Goal: Task Accomplishment & Management: Manage account settings

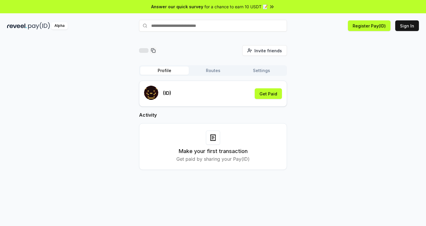
click at [248, 69] on button "Settings" at bounding box center [261, 71] width 49 height 8
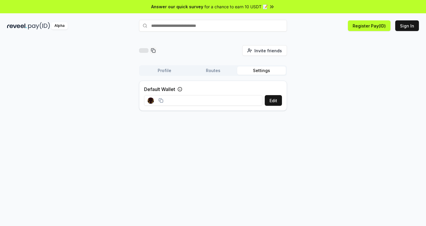
click at [220, 70] on button "Routes" at bounding box center [213, 71] width 49 height 8
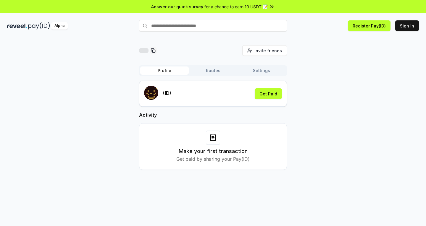
click at [168, 73] on button "Profile" at bounding box center [164, 71] width 49 height 8
